Goal: Task Accomplishment & Management: Complete application form

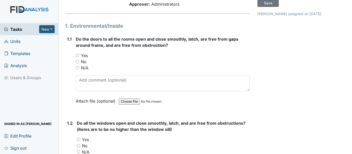
scroll to position [51, 0]
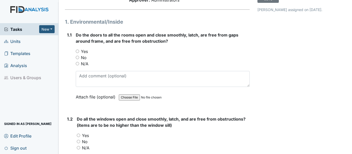
click at [77, 53] on input "Yes" at bounding box center [77, 51] width 3 height 3
radio input "true"
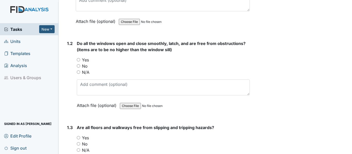
scroll to position [129, 0]
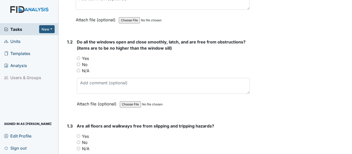
click at [77, 60] on input "Yes" at bounding box center [78, 58] width 3 height 3
radio input "true"
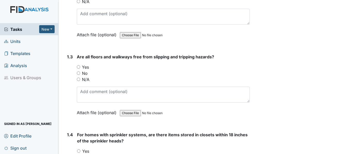
scroll to position [206, 0]
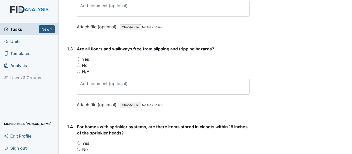
click at [78, 67] on input "No" at bounding box center [78, 65] width 3 height 3
radio input "true"
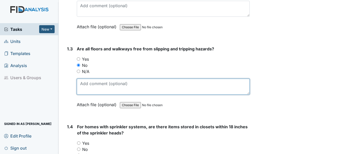
click at [88, 94] on textarea at bounding box center [163, 87] width 173 height 16
click at [175, 88] on textarea "carpet repairs needed near laundry room & livingroom" at bounding box center [163, 87] width 173 height 16
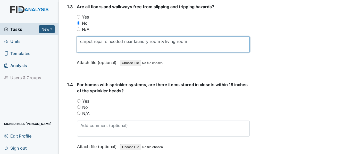
scroll to position [257, 0]
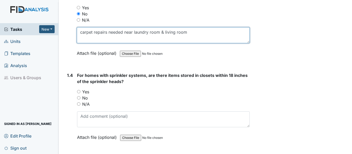
type textarea "carpet repairs needed near laundry room & living room"
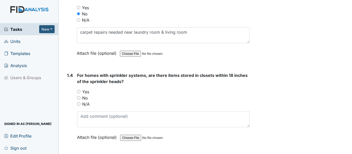
drag, startPoint x: 79, startPoint y: 110, endPoint x: 86, endPoint y: 125, distance: 15.6
click at [79, 106] on input "N/A" at bounding box center [78, 103] width 3 height 3
radio input "true"
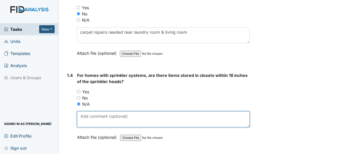
click at [86, 125] on textarea at bounding box center [163, 119] width 172 height 16
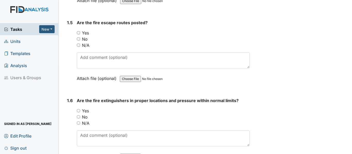
scroll to position [386, 0]
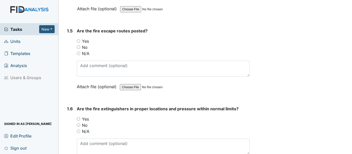
type textarea "no sprinklers"
click at [77, 43] on input "Yes" at bounding box center [78, 40] width 3 height 3
radio input "true"
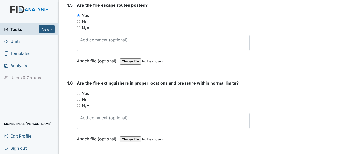
scroll to position [438, 0]
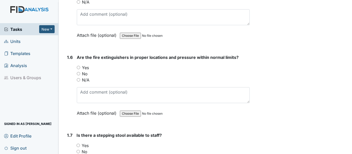
click at [82, 71] on label "Yes" at bounding box center [85, 68] width 7 height 6
click at [80, 69] on input "Yes" at bounding box center [78, 67] width 3 height 3
radio input "true"
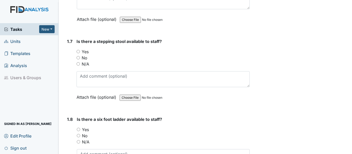
scroll to position [541, 0]
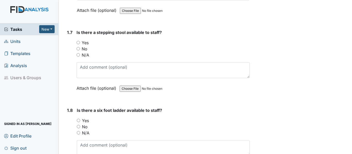
click at [85, 46] on label "Yes" at bounding box center [85, 43] width 7 height 6
click at [80, 44] on input "Yes" at bounding box center [77, 42] width 3 height 3
radio input "true"
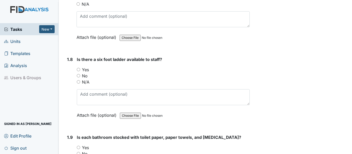
scroll to position [592, 0]
click at [85, 72] on label "Yes" at bounding box center [85, 69] width 7 height 6
click at [80, 71] on input "Yes" at bounding box center [78, 68] width 3 height 3
radio input "true"
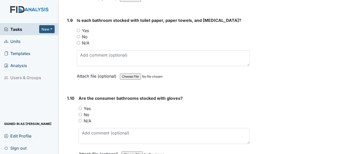
scroll to position [721, 0]
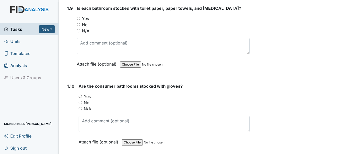
click at [86, 22] on label "Yes" at bounding box center [85, 18] width 7 height 6
click at [80, 20] on input "Yes" at bounding box center [78, 18] width 3 height 3
radio input "true"
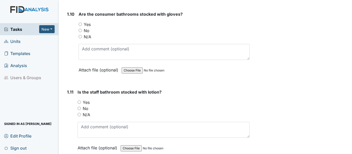
scroll to position [798, 0]
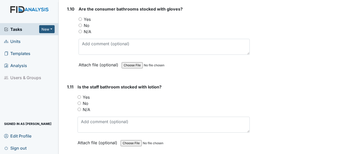
click at [88, 22] on label "Yes" at bounding box center [87, 19] width 7 height 6
click at [82, 21] on input "Yes" at bounding box center [80, 19] width 3 height 3
radio input "true"
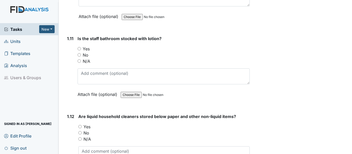
scroll to position [849, 0]
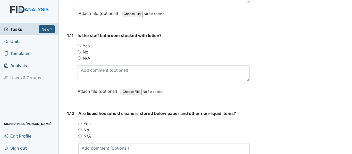
click at [88, 49] on label "Yes" at bounding box center [86, 46] width 7 height 6
click at [81, 47] on input "Yes" at bounding box center [78, 45] width 3 height 3
radio input "true"
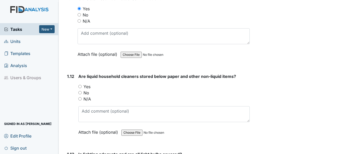
scroll to position [901, 0]
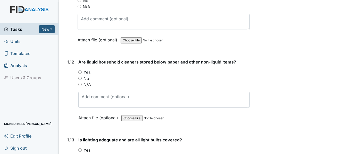
click at [89, 75] on label "Yes" at bounding box center [86, 72] width 7 height 6
click at [82, 74] on input "Yes" at bounding box center [79, 72] width 3 height 3
radio input "true"
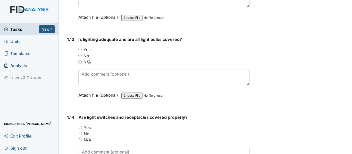
scroll to position [1004, 0]
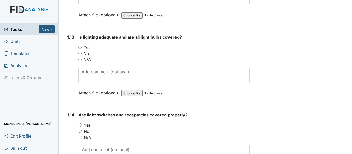
click at [88, 50] on label "Yes" at bounding box center [86, 47] width 7 height 6
click at [82, 49] on input "Yes" at bounding box center [79, 47] width 3 height 3
radio input "true"
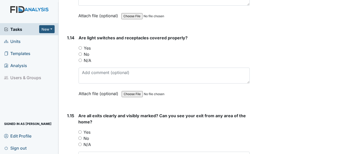
scroll to position [1107, 0]
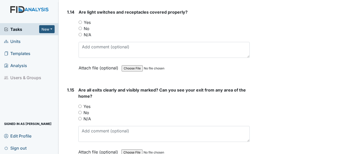
click at [89, 25] on label "Yes" at bounding box center [87, 22] width 7 height 6
click at [82, 24] on input "Yes" at bounding box center [80, 22] width 3 height 3
radio input "true"
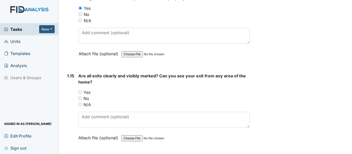
scroll to position [1158, 0]
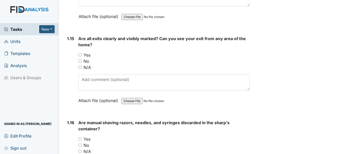
click at [84, 58] on label "Yes" at bounding box center [86, 55] width 7 height 6
click at [82, 57] on input "Yes" at bounding box center [79, 54] width 3 height 3
radio input "true"
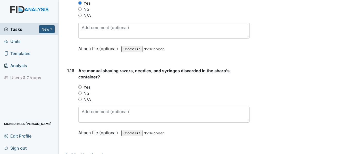
scroll to position [1235, 0]
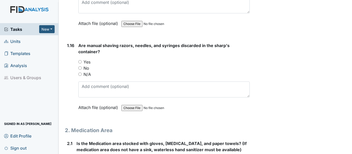
click at [88, 65] on label "Yes" at bounding box center [86, 62] width 7 height 6
click at [82, 64] on input "Yes" at bounding box center [79, 61] width 3 height 3
radio input "true"
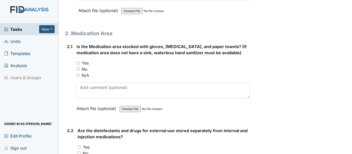
scroll to position [1338, 0]
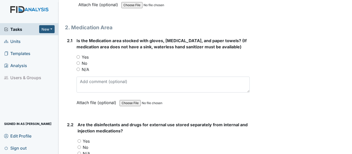
click at [86, 60] on label "Yes" at bounding box center [85, 57] width 7 height 6
click at [80, 59] on input "Yes" at bounding box center [77, 56] width 3 height 3
radio input "true"
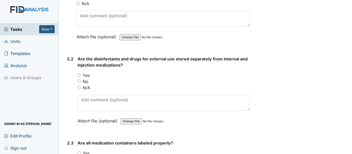
scroll to position [1416, 0]
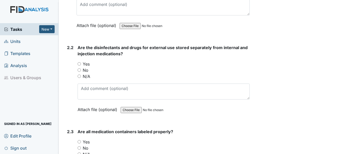
click at [88, 67] on label "Yes" at bounding box center [86, 64] width 7 height 6
click at [81, 66] on input "Yes" at bounding box center [78, 63] width 3 height 3
radio input "true"
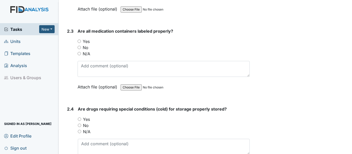
scroll to position [1519, 0]
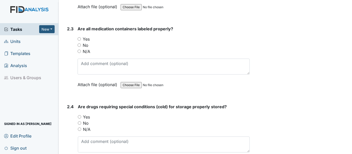
click at [88, 42] on label "Yes" at bounding box center [86, 39] width 7 height 6
click at [81, 41] on input "Yes" at bounding box center [78, 38] width 3 height 3
radio input "true"
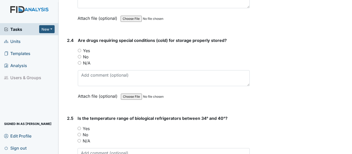
scroll to position [1596, 0]
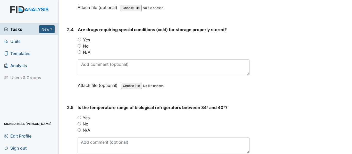
click at [84, 43] on label "Yes" at bounding box center [86, 40] width 7 height 6
click at [81, 41] on input "Yes" at bounding box center [79, 39] width 3 height 3
radio input "true"
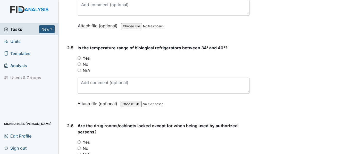
scroll to position [1673, 0]
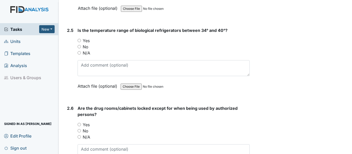
click at [85, 44] on label "Yes" at bounding box center [86, 41] width 7 height 6
click at [81, 42] on input "Yes" at bounding box center [78, 40] width 3 height 3
radio input "true"
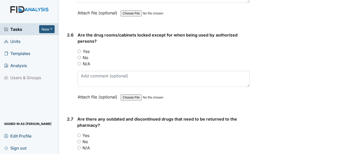
scroll to position [1750, 0]
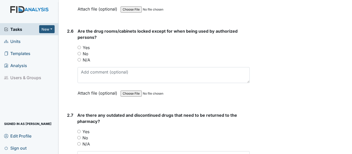
click at [86, 51] on label "Yes" at bounding box center [86, 48] width 7 height 6
click at [81, 49] on input "Yes" at bounding box center [78, 47] width 3 height 3
radio input "true"
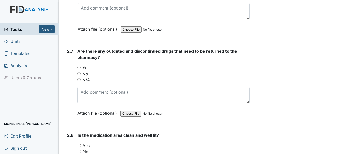
scroll to position [1827, 0]
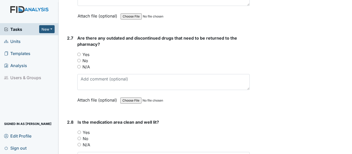
click at [85, 58] on label "Yes" at bounding box center [85, 54] width 7 height 6
click at [81, 56] on input "Yes" at bounding box center [78, 54] width 3 height 3
radio input "true"
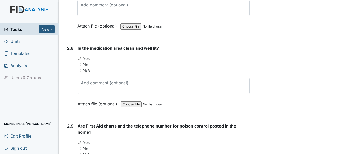
scroll to position [1905, 0]
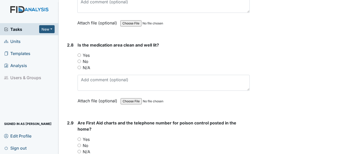
click at [84, 58] on label "Yes" at bounding box center [86, 55] width 7 height 6
click at [81, 57] on input "Yes" at bounding box center [78, 55] width 3 height 3
radio input "true"
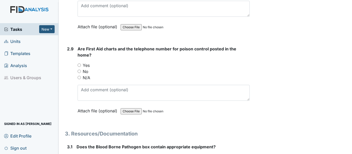
scroll to position [1982, 0]
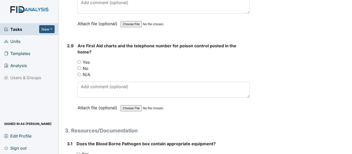
click at [86, 65] on label "Yes" at bounding box center [86, 62] width 7 height 6
click at [81, 64] on input "Yes" at bounding box center [78, 61] width 3 height 3
radio input "true"
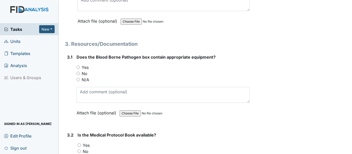
scroll to position [2085, 0]
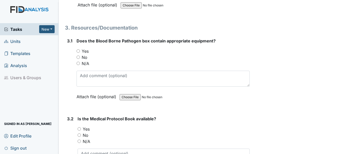
click at [87, 54] on label "Yes" at bounding box center [85, 51] width 7 height 6
click at [80, 53] on input "Yes" at bounding box center [77, 50] width 3 height 3
radio input "true"
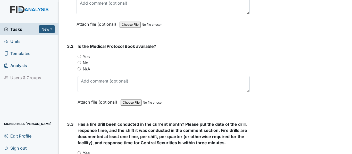
scroll to position [2162, 0]
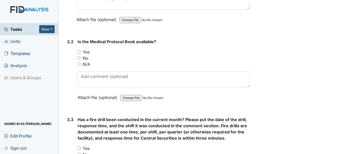
click at [86, 55] on label "Yes" at bounding box center [86, 52] width 7 height 6
click at [81, 54] on input "Yes" at bounding box center [78, 51] width 3 height 3
radio input "true"
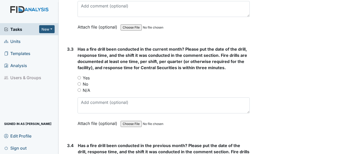
scroll to position [2239, 0]
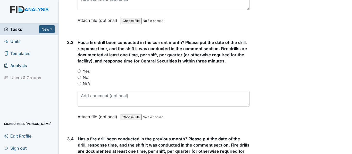
click at [78, 79] on input "No" at bounding box center [78, 77] width 3 height 3
radio input "true"
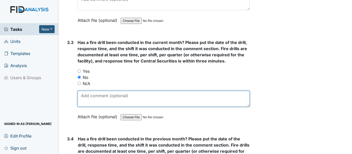
click at [85, 101] on textarea at bounding box center [163, 99] width 172 height 16
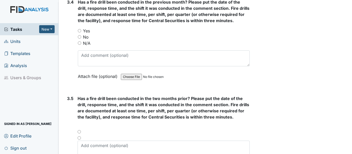
scroll to position [2368, 0]
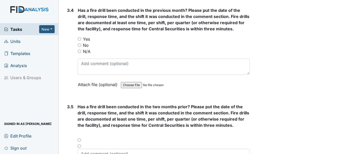
type textarea "Drill will be conducted [DATE] 1p 1st shift"
click at [84, 42] on label "Yes" at bounding box center [86, 39] width 7 height 6
click at [81, 41] on input "Yes" at bounding box center [79, 38] width 3 height 3
radio input "true"
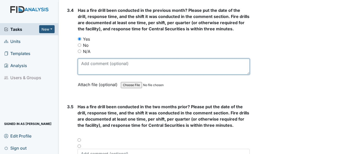
click at [90, 73] on textarea at bounding box center [164, 67] width 172 height 16
drag, startPoint x: 121, startPoint y: 69, endPoint x: 158, endPoint y: 68, distance: 37.1
click at [158, 68] on textarea "[DATE] 12a 3rd shift, [DATE] 4p 2nd shift" at bounding box center [164, 67] width 172 height 16
click at [164, 73] on textarea "[DATE] 12a 3rd shift, [DATE] 4p 2nd shift" at bounding box center [164, 67] width 172 height 16
drag, startPoint x: 164, startPoint y: 70, endPoint x: 122, endPoint y: 71, distance: 42.5
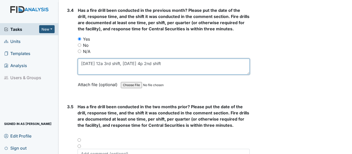
click at [122, 71] on textarea "[DATE] 12a 3rd shift, [DATE] 4p 2nd shift" at bounding box center [164, 67] width 172 height 16
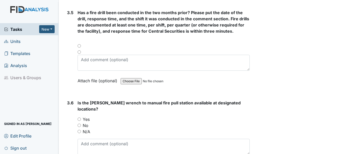
scroll to position [2471, 0]
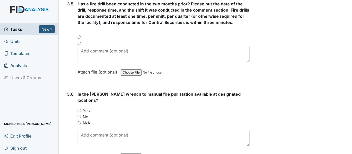
type textarea "[DATE] 12a 3rd shift"
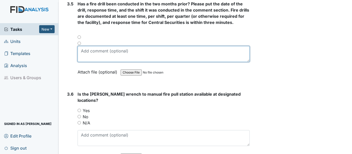
click at [91, 61] on textarea at bounding box center [163, 54] width 172 height 16
paste textarea "[DATE] 4p 2nd shift"
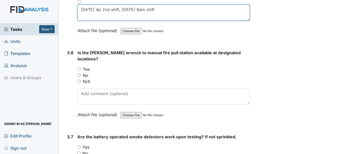
scroll to position [2522, 0]
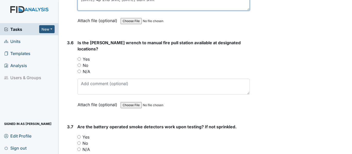
type textarea "[DATE] 4p 2nd shift, [DATE] 6am shift"
click at [84, 60] on label "Yes" at bounding box center [86, 59] width 7 height 6
click at [81, 60] on input "Yes" at bounding box center [78, 58] width 3 height 3
radio input "true"
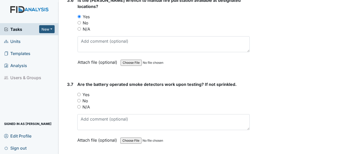
scroll to position [2574, 0]
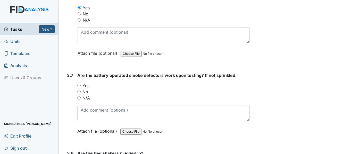
click at [79, 84] on input "Yes" at bounding box center [78, 85] width 3 height 3
radio input "true"
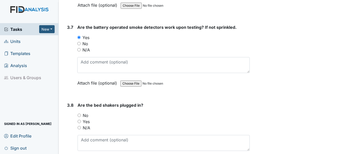
scroll to position [2625, 0]
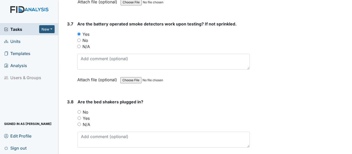
click at [78, 124] on input "N/A" at bounding box center [78, 124] width 3 height 3
radio input "true"
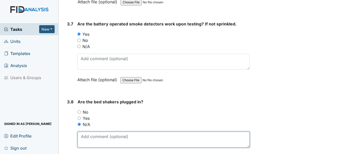
click at [87, 135] on textarea at bounding box center [163, 140] width 172 height 16
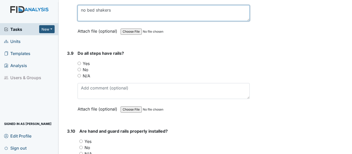
scroll to position [2754, 0]
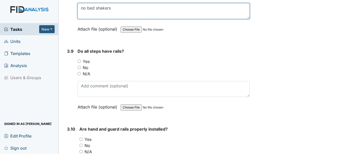
type textarea "no bed shakers"
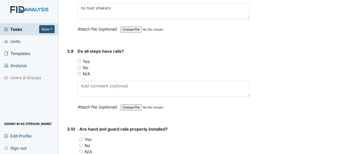
click at [80, 73] on input "N/A" at bounding box center [78, 73] width 3 height 3
radio input "true"
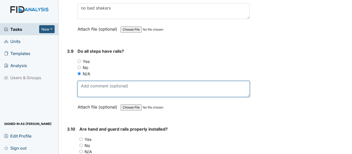
click at [88, 89] on textarea at bounding box center [163, 89] width 172 height 16
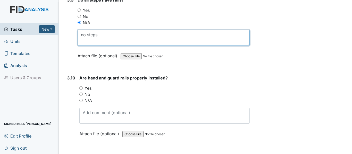
scroll to position [2806, 0]
type textarea "no steps"
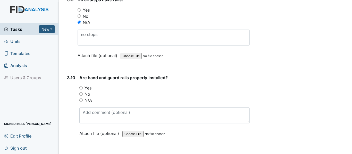
click at [81, 88] on input "Yes" at bounding box center [80, 87] width 3 height 3
radio input "true"
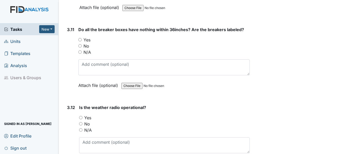
scroll to position [2934, 0]
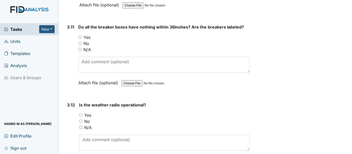
click at [79, 38] on input "Yes" at bounding box center [79, 37] width 3 height 3
radio input "true"
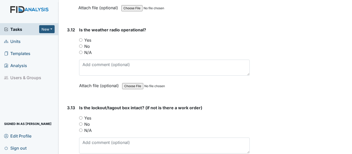
scroll to position [3011, 0]
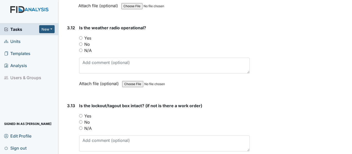
click at [82, 39] on input "Yes" at bounding box center [80, 37] width 3 height 3
radio input "true"
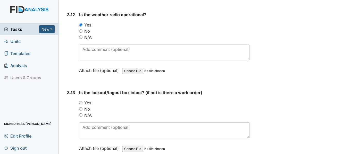
scroll to position [3037, 0]
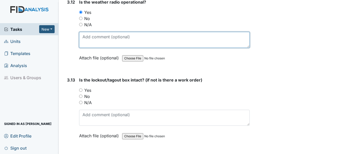
click at [101, 41] on textarea at bounding box center [164, 40] width 170 height 16
type textarea "Office"
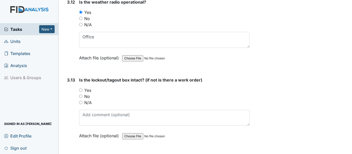
click at [167, 93] on div "Yes" at bounding box center [164, 90] width 170 height 6
click at [82, 91] on input "Yes" at bounding box center [80, 90] width 3 height 3
radio input "true"
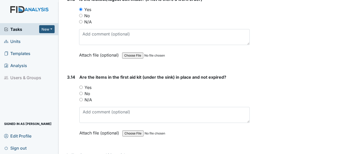
scroll to position [3140, 0]
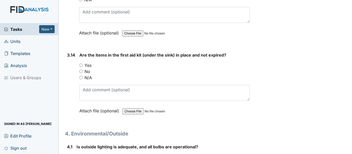
click at [80, 66] on input "Yes" at bounding box center [80, 65] width 3 height 3
radio input "true"
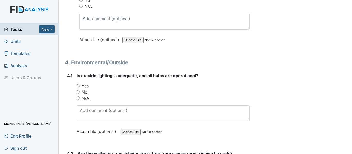
scroll to position [3217, 0]
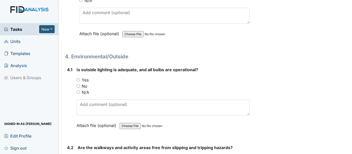
click at [79, 79] on input "Yes" at bounding box center [77, 79] width 3 height 3
radio input "true"
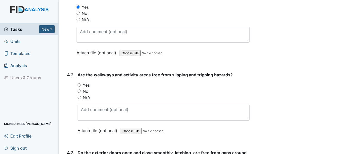
scroll to position [3320, 0]
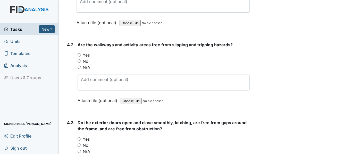
click at [79, 55] on input "Yes" at bounding box center [78, 54] width 3 height 3
radio input "true"
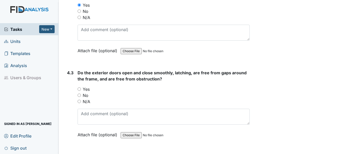
scroll to position [3398, 0]
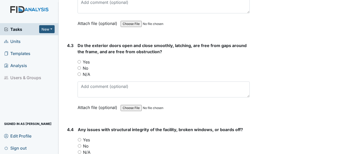
click at [81, 62] on div "Yes" at bounding box center [163, 62] width 172 height 6
click at [80, 62] on input "Yes" at bounding box center [78, 61] width 3 height 3
radio input "true"
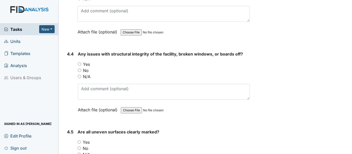
scroll to position [3475, 0]
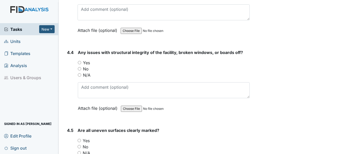
drag, startPoint x: 83, startPoint y: 62, endPoint x: 88, endPoint y: 68, distance: 8.1
click at [83, 62] on label "Yes" at bounding box center [86, 63] width 7 height 6
click at [78, 62] on input "Yes" at bounding box center [79, 62] width 3 height 3
radio input "true"
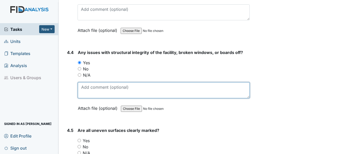
drag, startPoint x: 97, startPoint y: 92, endPoint x: 97, endPoint y: 89, distance: 2.6
click at [97, 92] on textarea at bounding box center [164, 90] width 172 height 16
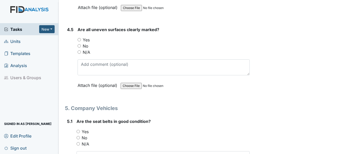
scroll to position [3578, 0]
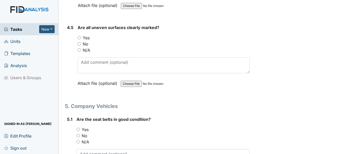
type textarea "Roof repairs needed"
click at [77, 49] on input "N/A" at bounding box center [78, 49] width 3 height 3
radio input "true"
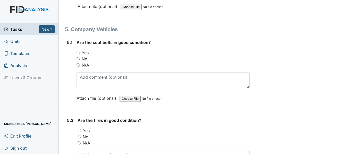
scroll to position [3655, 0]
click at [78, 52] on input "Yes" at bounding box center [77, 52] width 3 height 3
radio input "true"
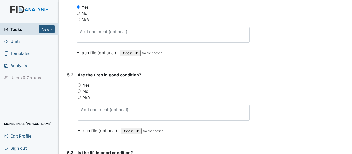
scroll to position [3706, 0]
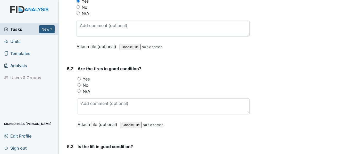
click at [79, 80] on input "Yes" at bounding box center [78, 78] width 3 height 3
radio input "true"
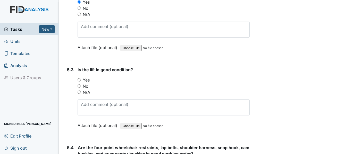
scroll to position [3784, 0]
drag, startPoint x: 80, startPoint y: 92, endPoint x: 106, endPoint y: 92, distance: 26.0
click at [80, 92] on input "N/A" at bounding box center [78, 91] width 3 height 3
radio input "true"
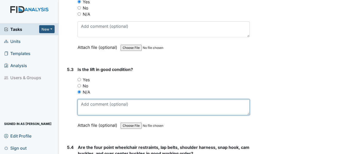
click at [112, 105] on textarea at bounding box center [163, 107] width 172 height 16
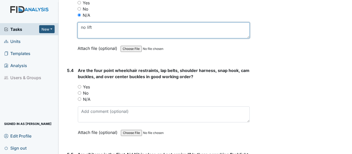
scroll to position [3861, 0]
type textarea "no lift"
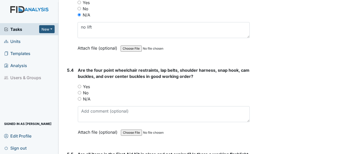
click at [79, 101] on div "N/A" at bounding box center [164, 99] width 172 height 6
click at [81, 100] on input "N/A" at bounding box center [79, 98] width 3 height 3
radio input "true"
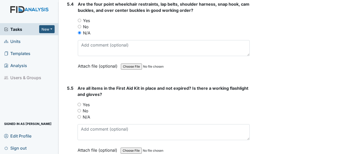
scroll to position [3938, 0]
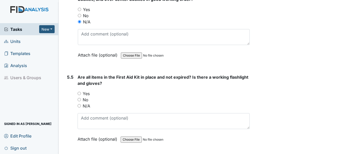
click at [79, 93] on input "Yes" at bounding box center [78, 93] width 3 height 3
radio input "true"
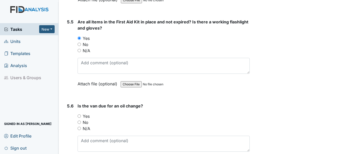
scroll to position [4015, 0]
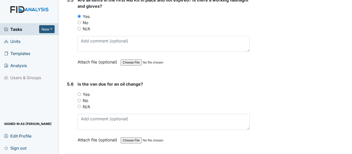
click at [81, 94] on input "Yes" at bounding box center [78, 94] width 3 height 3
radio input "true"
click at [98, 130] on div "Is the van due for an oil change? You must select one of the below options. Yes…" at bounding box center [163, 114] width 172 height 66
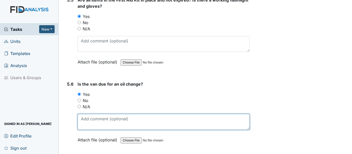
click at [97, 127] on textarea at bounding box center [163, 122] width 172 height 16
click at [100, 120] on textarea "appt Sept 11am" at bounding box center [163, 122] width 172 height 16
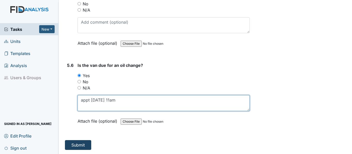
type textarea "appt [DATE] 11am"
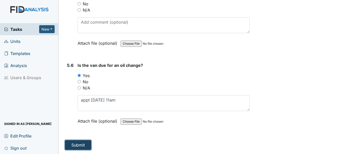
click at [78, 143] on button "Submit" at bounding box center [78, 145] width 26 height 10
